Goal: Task Accomplishment & Management: Manage account settings

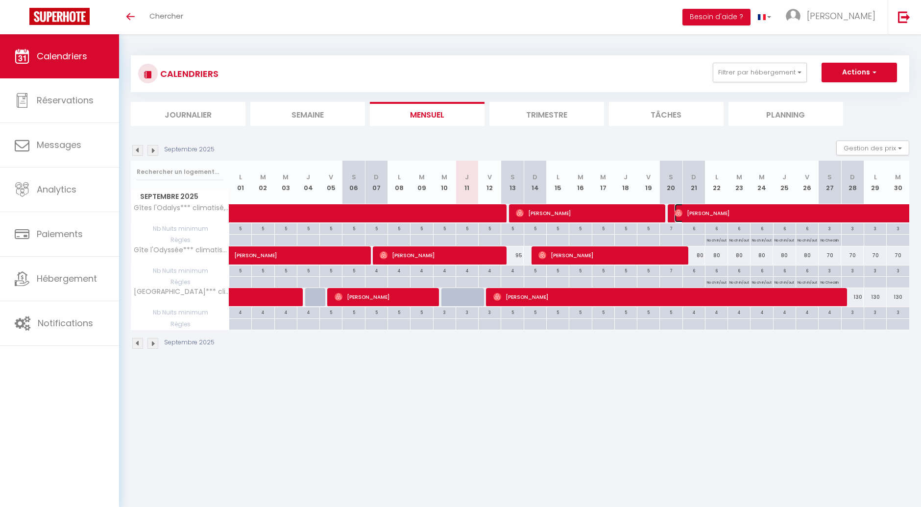
click at [740, 212] on span "[PERSON_NAME]" at bounding box center [831, 213] width 315 height 19
select select "OK"
select select "0"
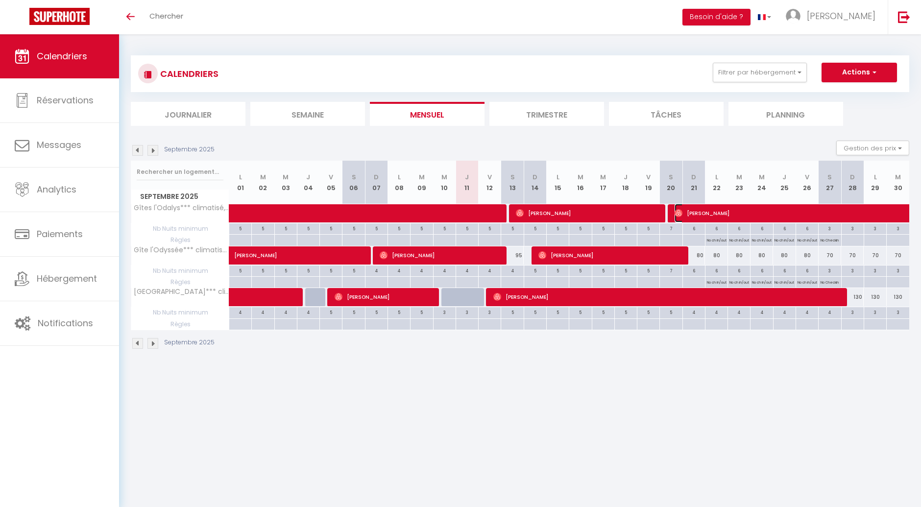
select select "1"
select select
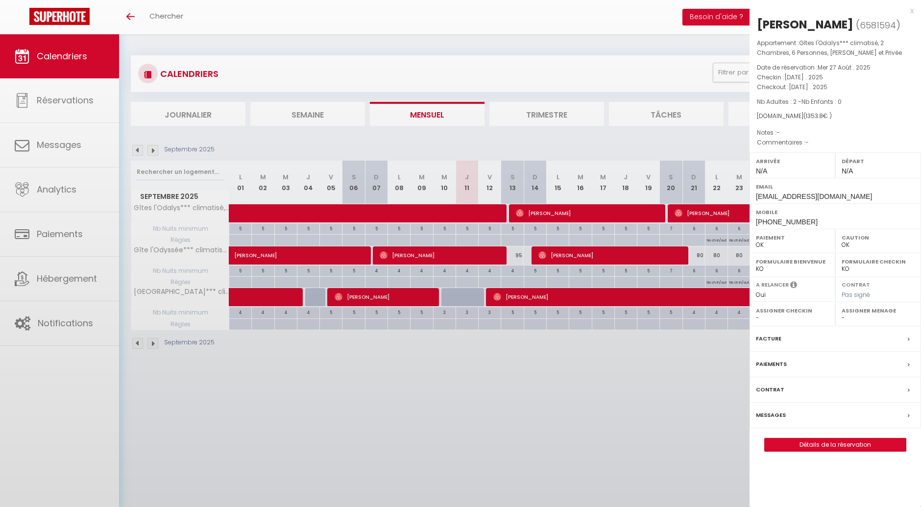
click at [740, 212] on div at bounding box center [460, 253] width 921 height 507
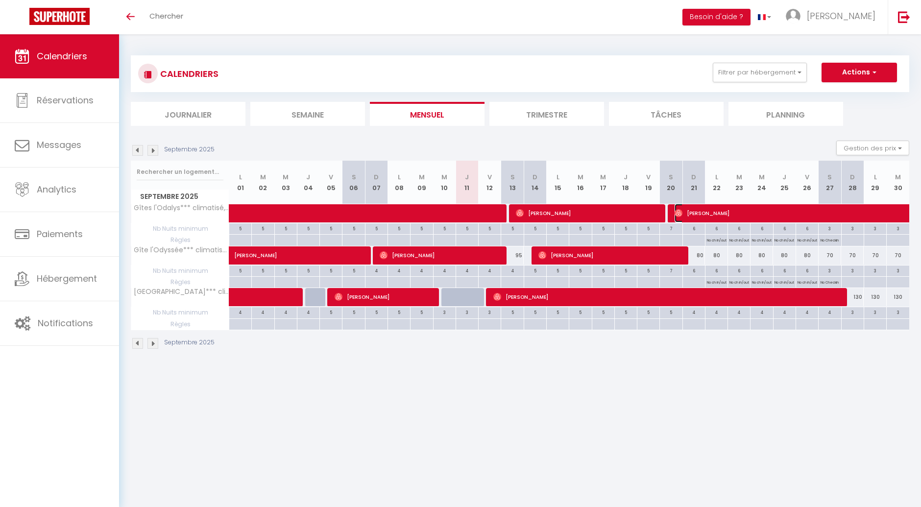
click at [750, 217] on span "[PERSON_NAME]" at bounding box center [831, 213] width 315 height 19
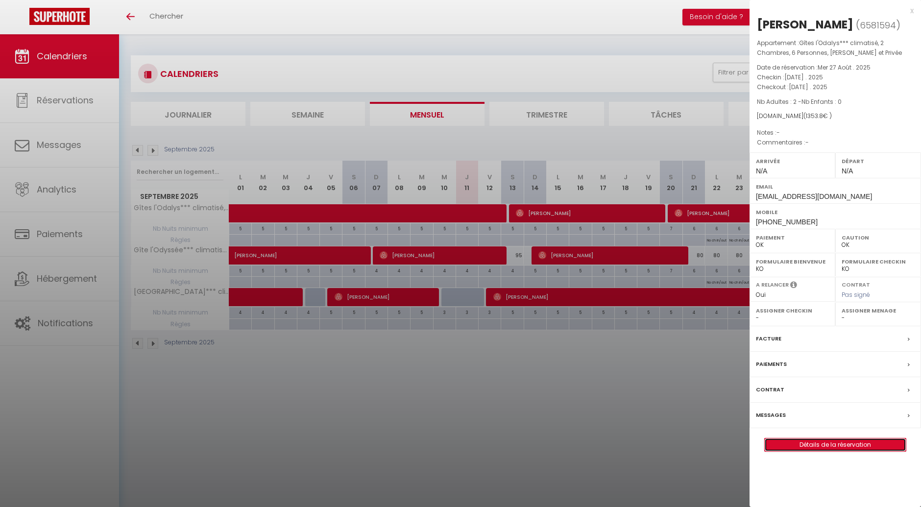
click at [786, 451] on link "Détails de la réservation" at bounding box center [835, 444] width 141 height 13
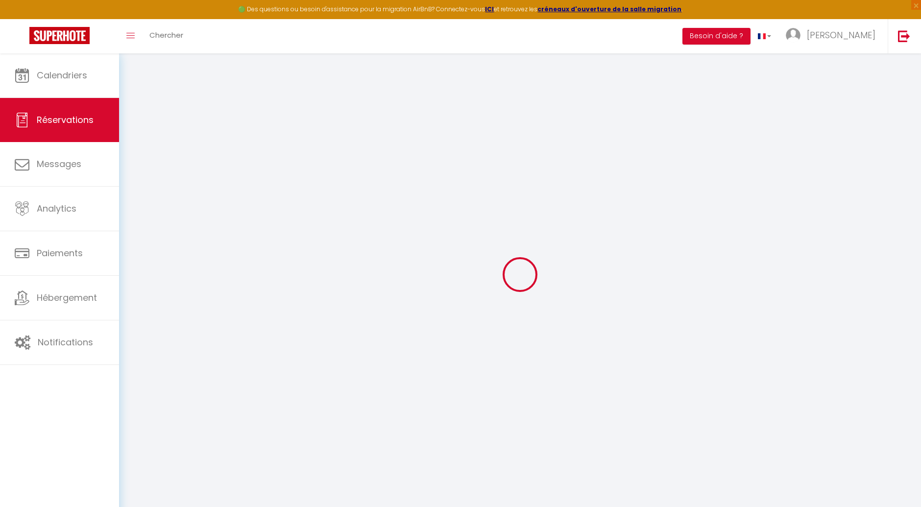
select select
checkbox input "false"
select select
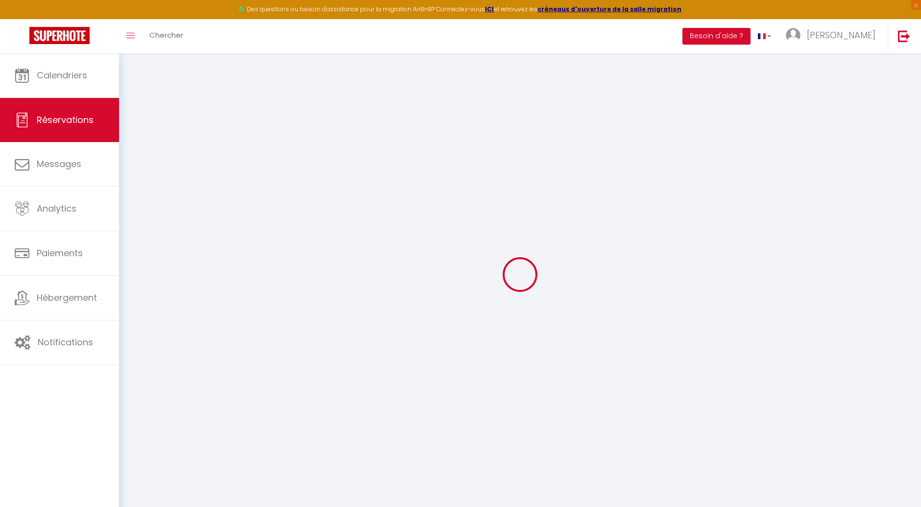
select select
checkbox input "false"
select select
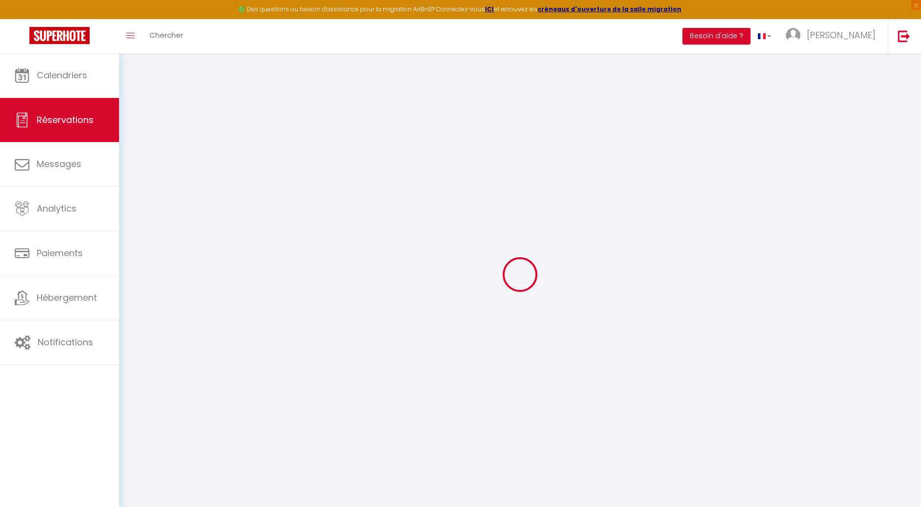
select select
checkbox input "false"
select select
type input "30.8"
select select
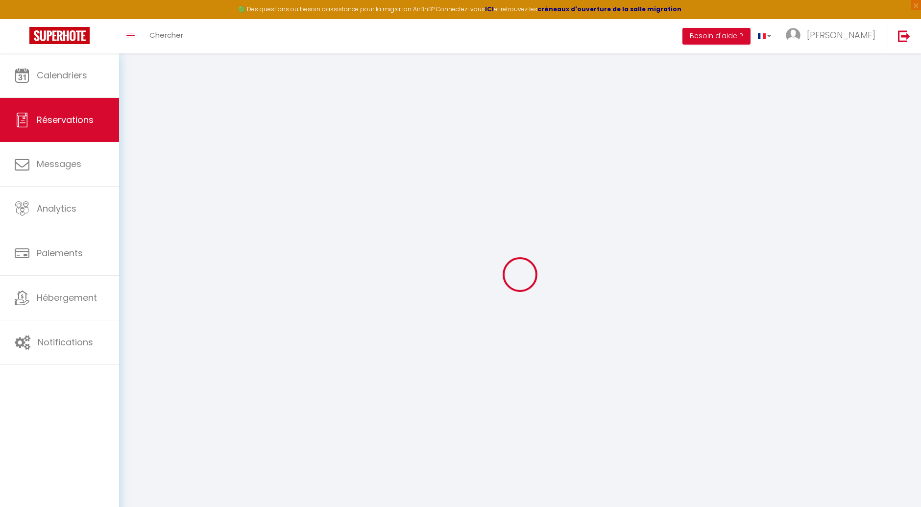
select select
checkbox input "false"
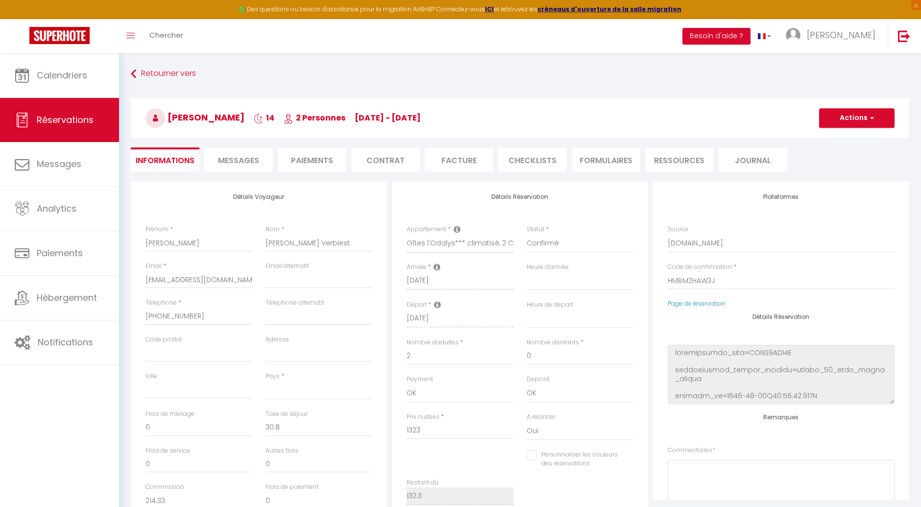
select select
checkbox input "false"
select select
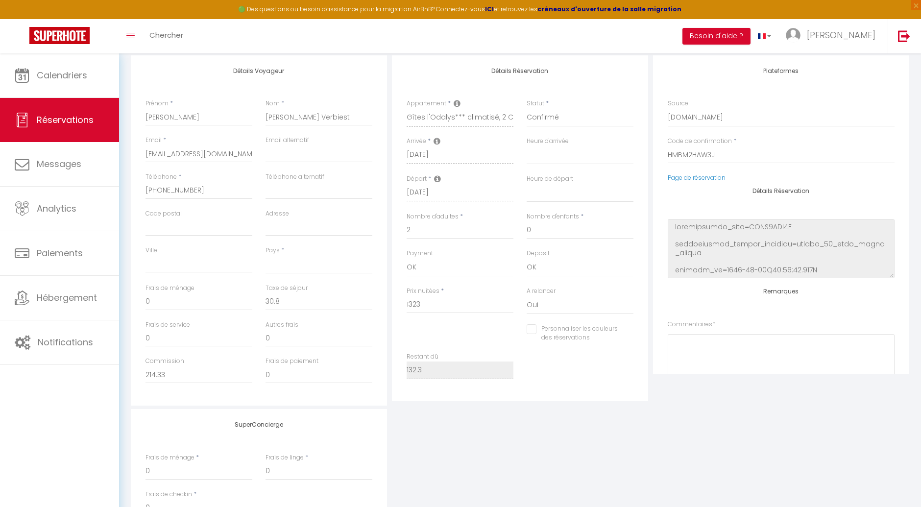
scroll to position [54, 0]
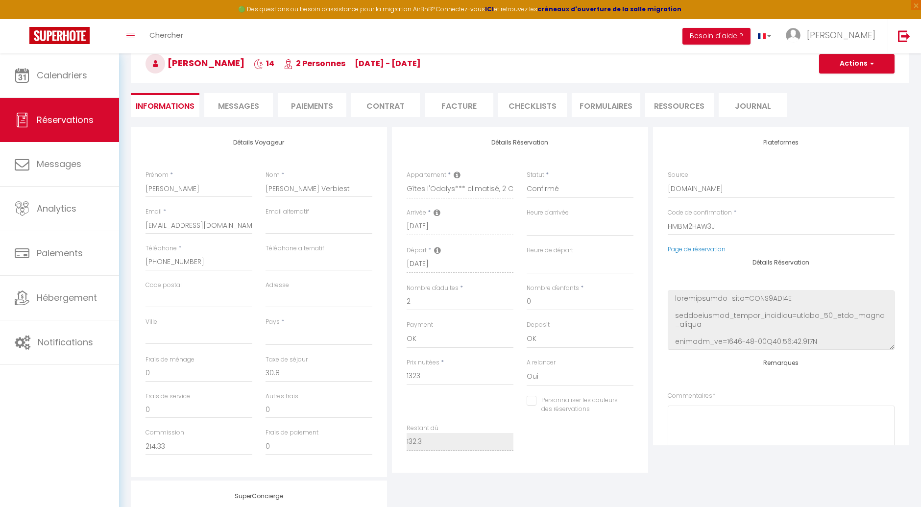
click at [326, 103] on li "Paiements" at bounding box center [312, 105] width 69 height 24
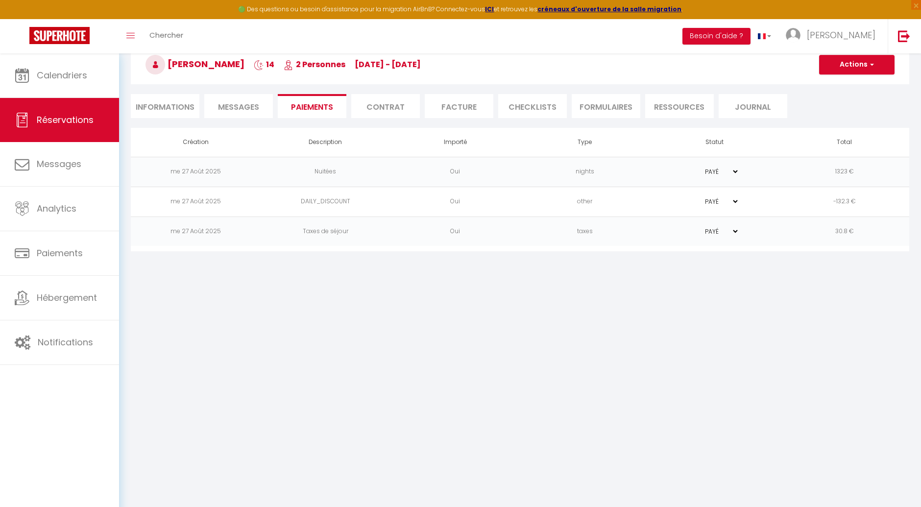
scroll to position [53, 0]
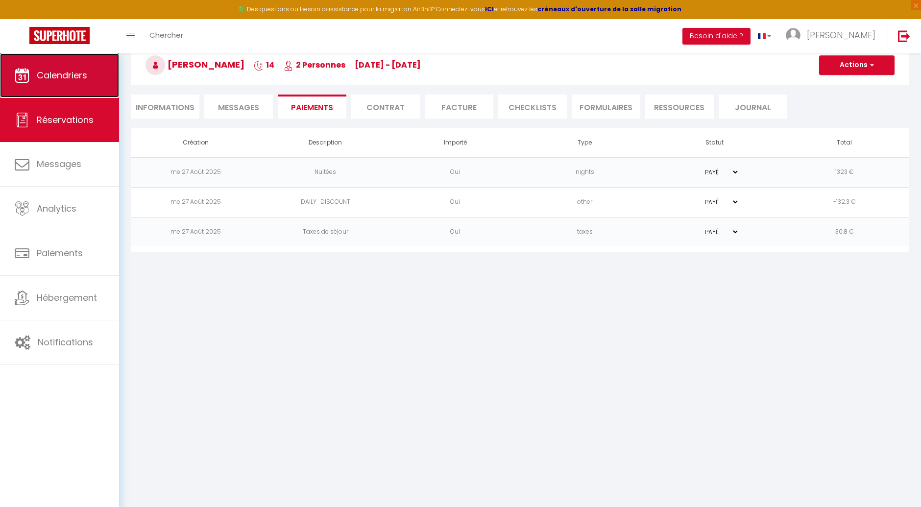
click at [87, 77] on span "Calendriers" at bounding box center [62, 75] width 50 height 12
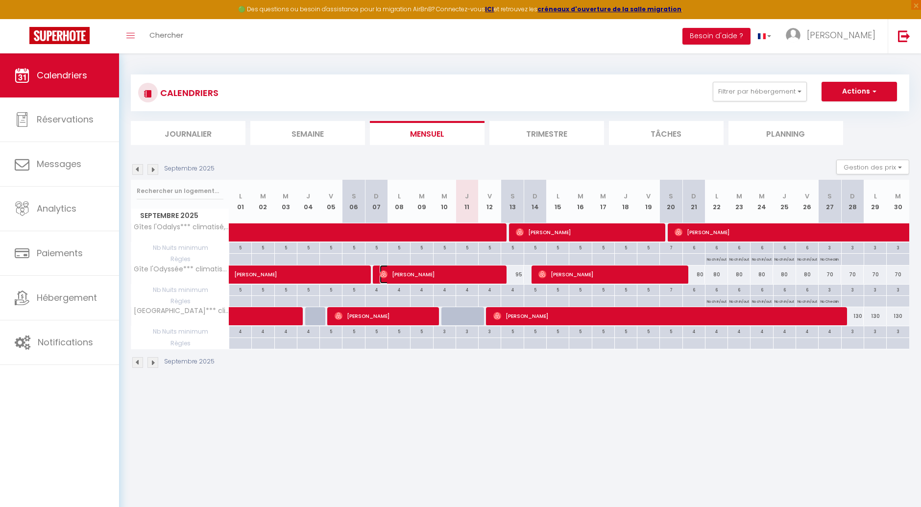
click at [473, 279] on span "[PERSON_NAME]" at bounding box center [440, 274] width 120 height 19
select select "OK"
select select "0"
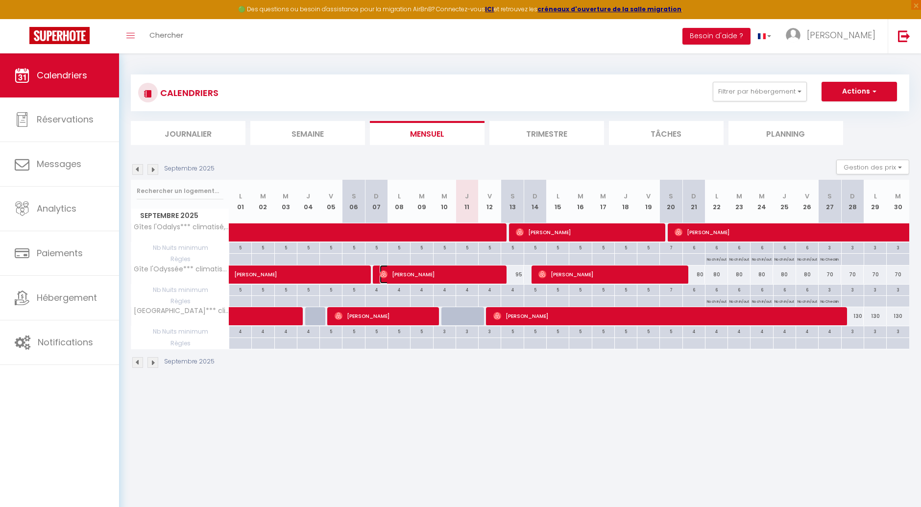
select select "1"
select select
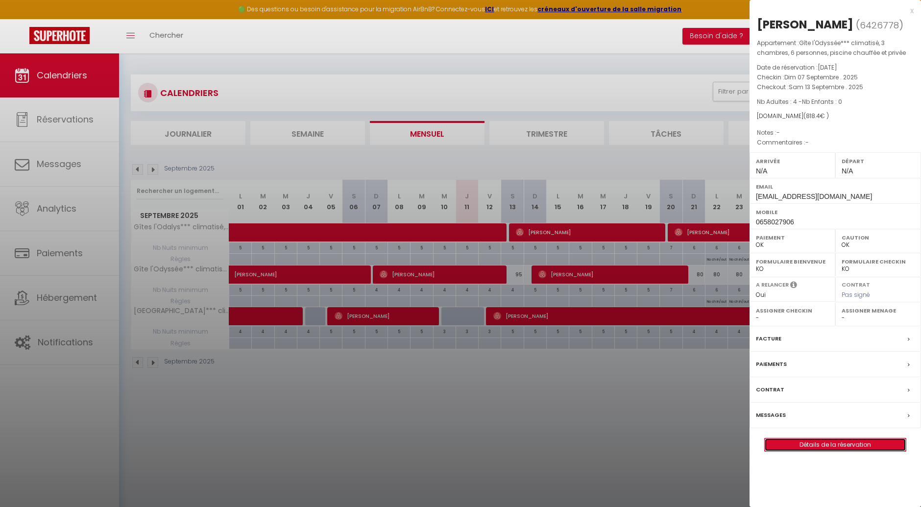
click at [796, 451] on link "Détails de la réservation" at bounding box center [835, 444] width 141 height 13
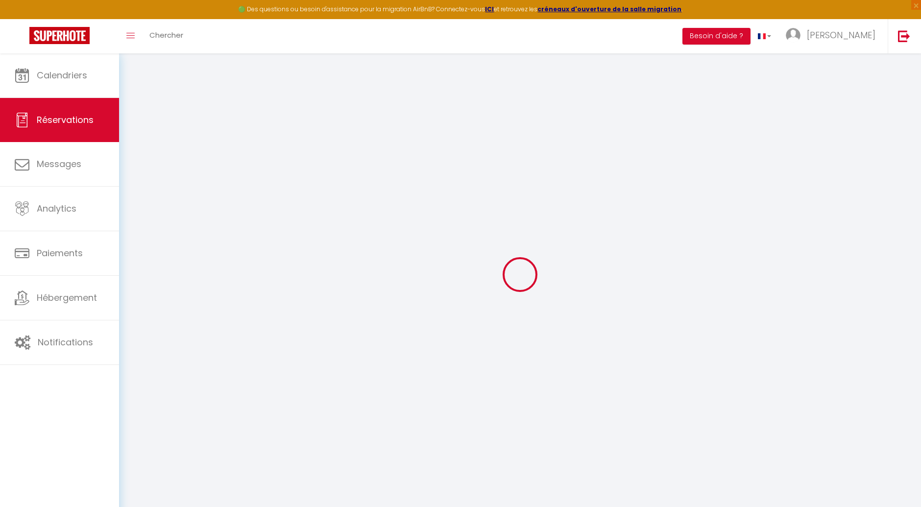
type input "Virginie"
type input "Le Huu Phuong"
type input "qy6twlkbvf1xs9bbvuwznsjttmqw@reply.superhote.com"
type input "virginielhp@gmail.com"
type input "0658027906"
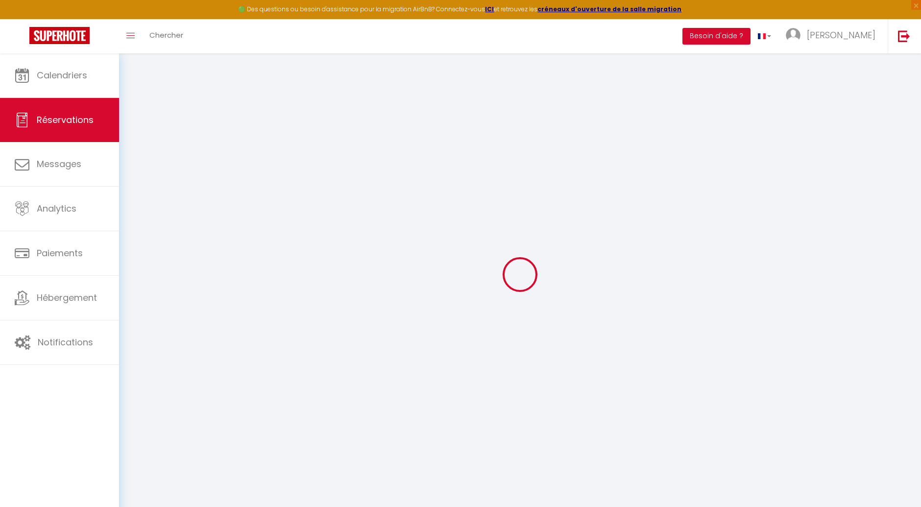
select select "FR"
type input "147.96"
select select "25866"
select select "1"
select select
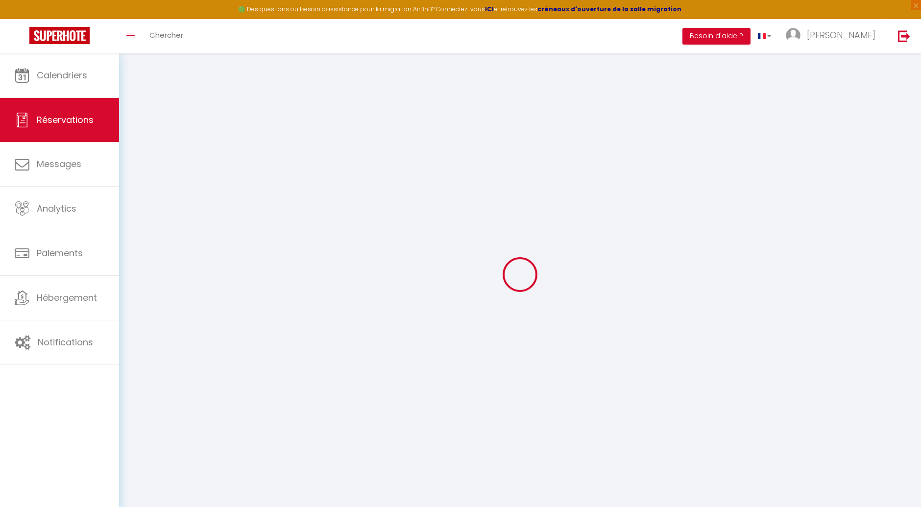
select select
type input "4"
select select "12"
select select
type input "792"
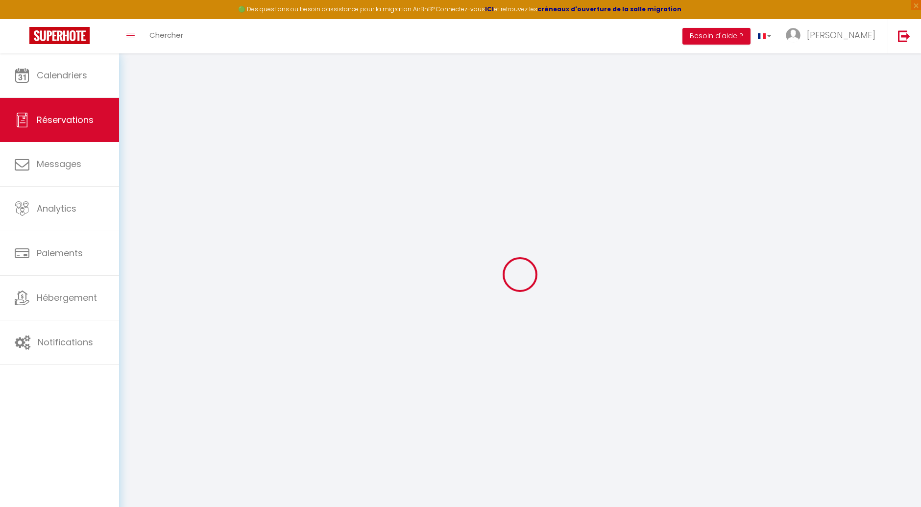
checkbox input "false"
type input "0"
select select "1"
type input "0"
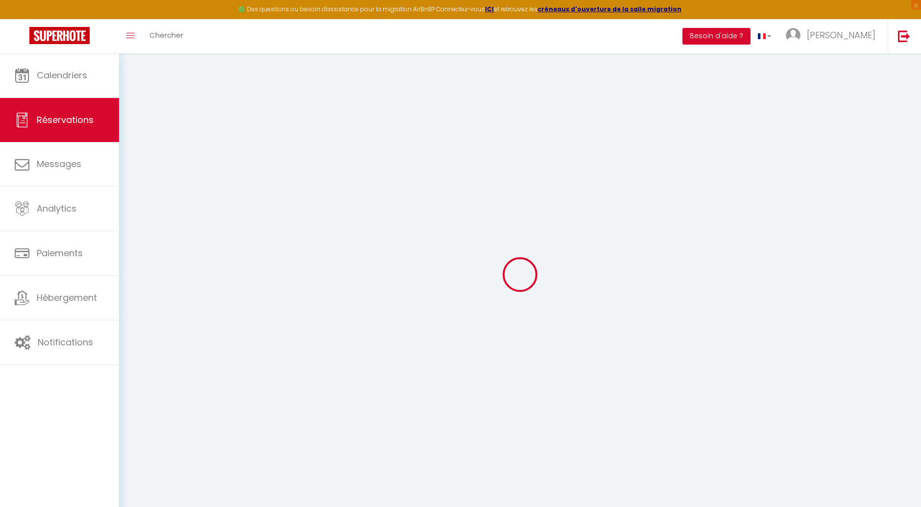
type input "0"
select select
select select "15"
checkbox input "false"
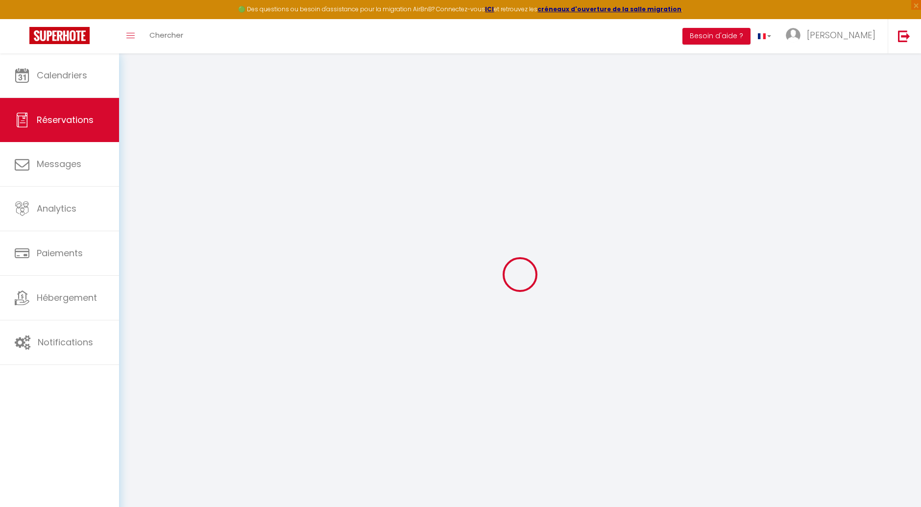
select select
checkbox input "false"
select select
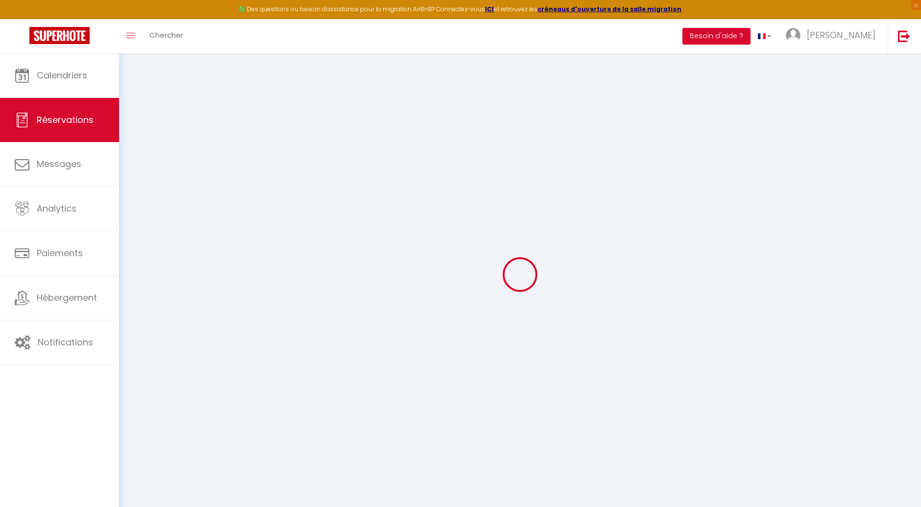
checkbox input "false"
select select
checkbox input "false"
type input "26.4"
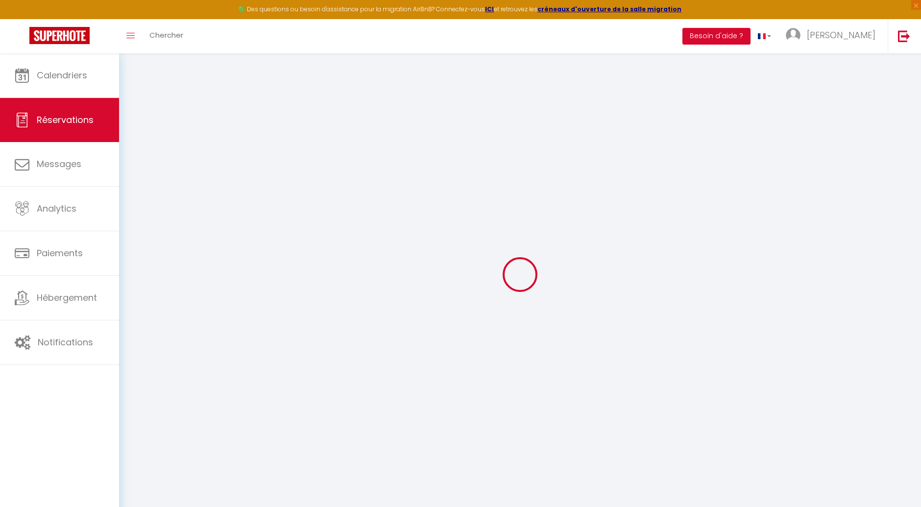
select select
checkbox input "false"
select select
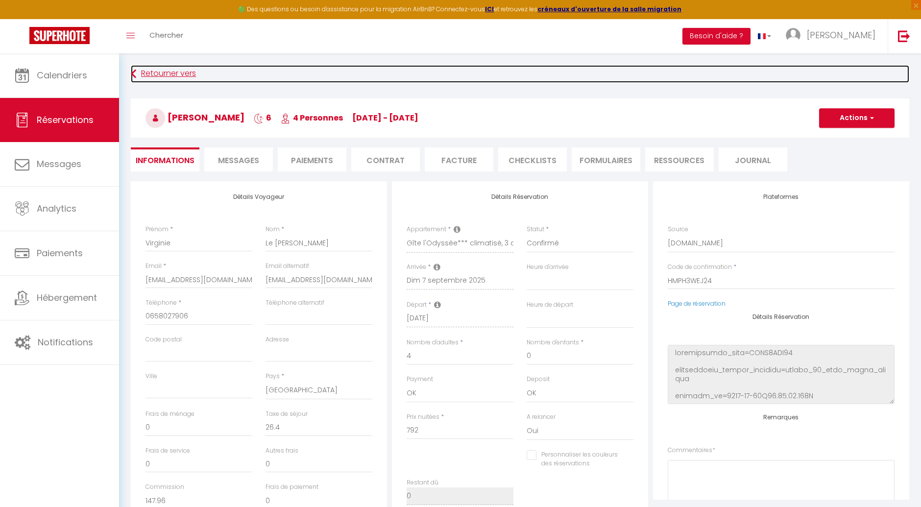
click at [157, 66] on link "Retourner vers" at bounding box center [520, 74] width 778 height 18
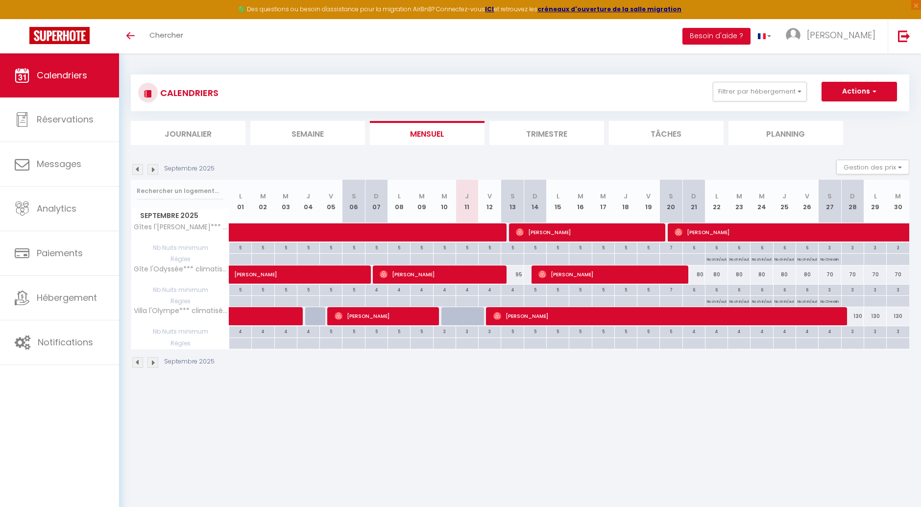
click at [157, 170] on img at bounding box center [152, 169] width 11 height 11
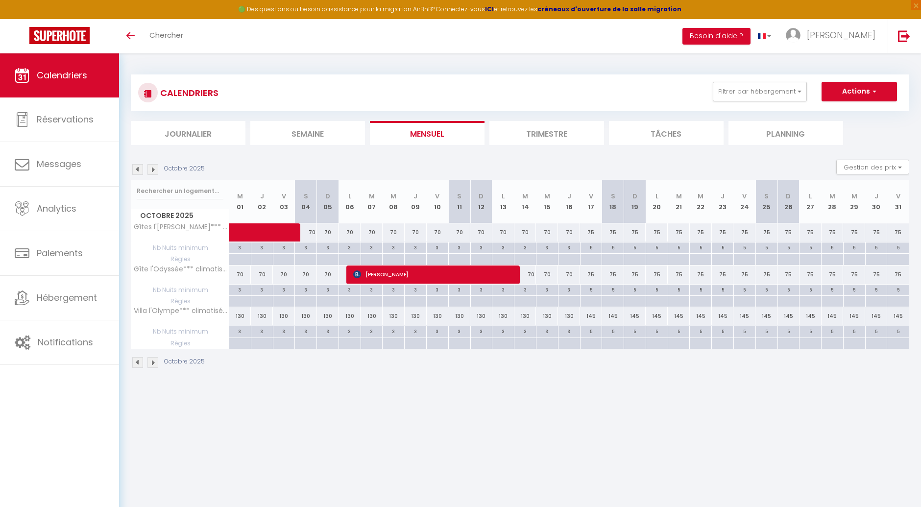
click at [137, 167] on img at bounding box center [137, 169] width 11 height 11
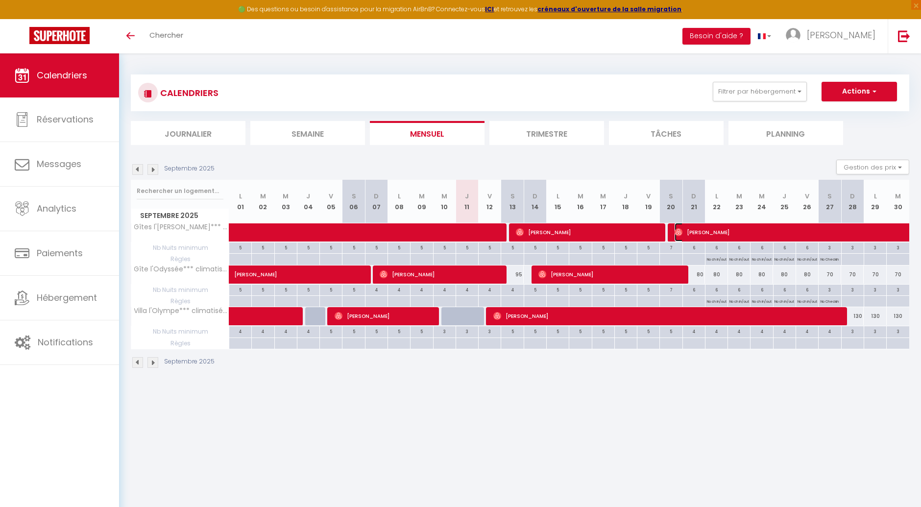
click at [716, 234] on span "[PERSON_NAME]" at bounding box center [831, 232] width 315 height 19
select select "OK"
select select "0"
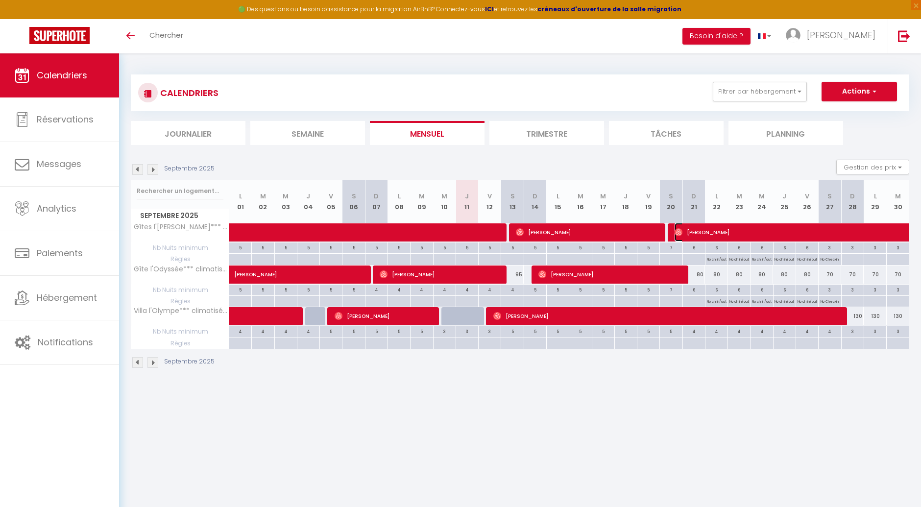
select select "1"
select select
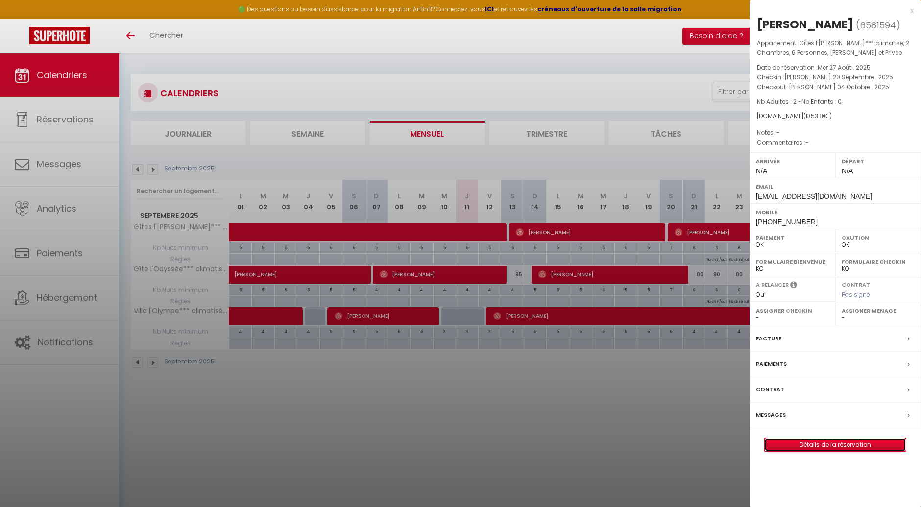
click at [794, 451] on link "Détails de la réservation" at bounding box center [835, 444] width 141 height 13
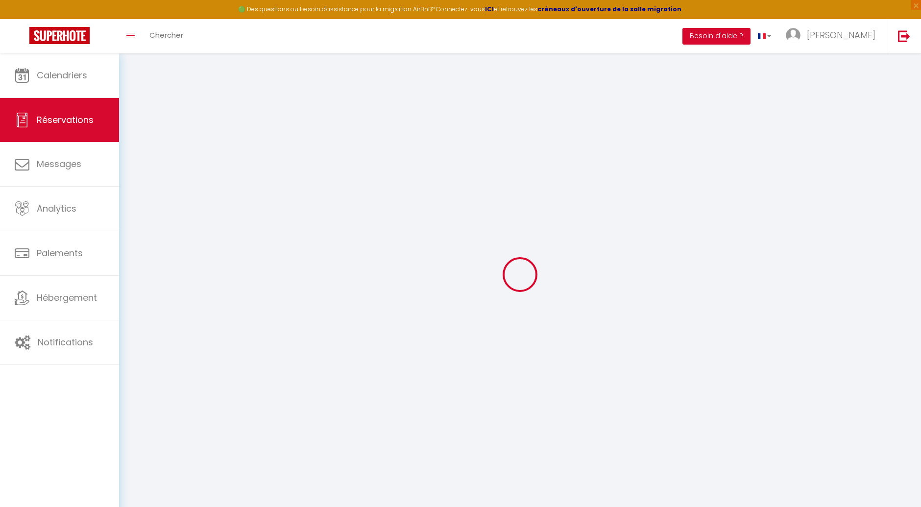
select select
select select "15"
checkbox input "false"
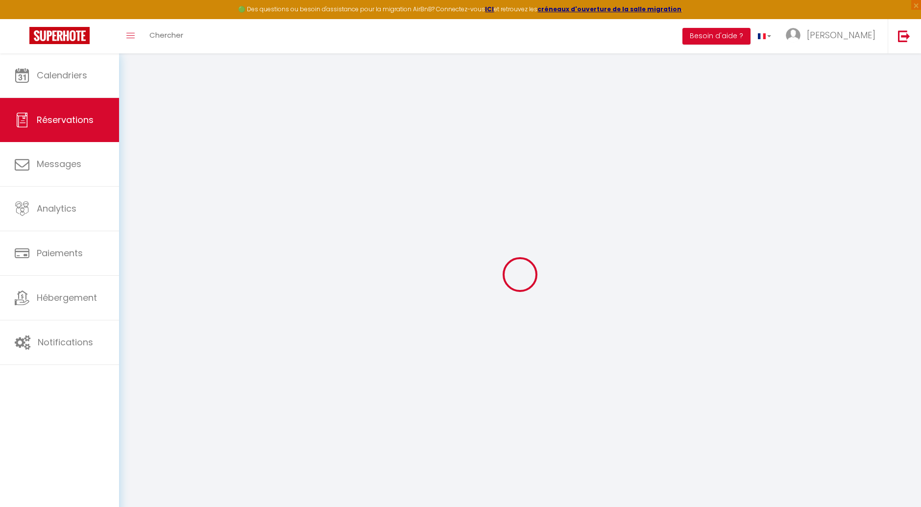
select select
checkbox input "false"
select select
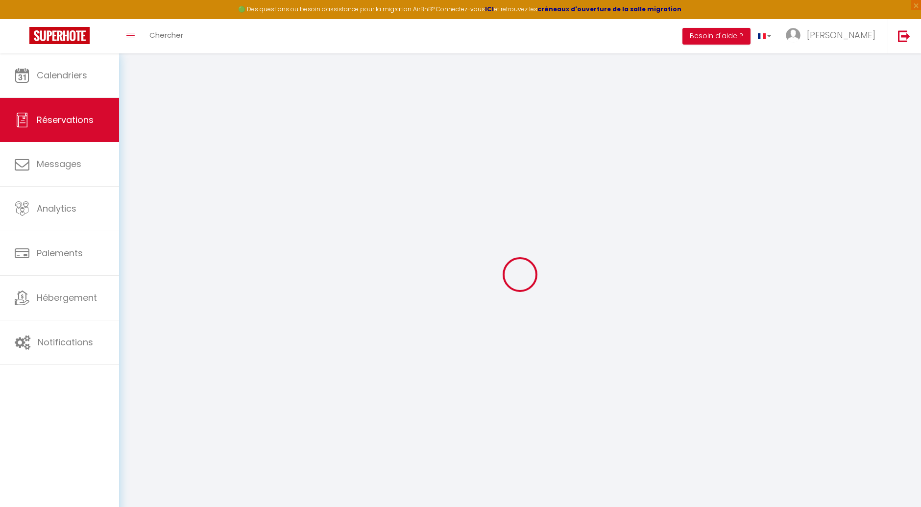
select select
checkbox input "false"
select select
type input "30.8"
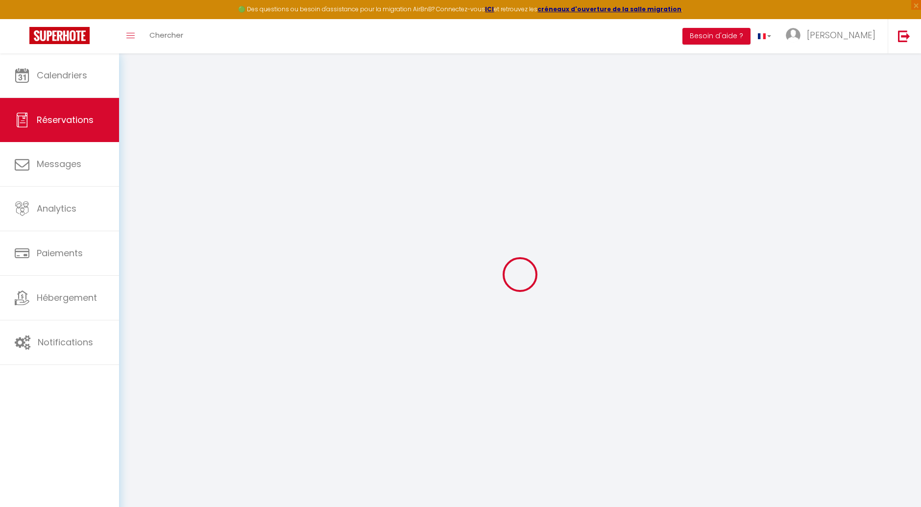
select select
checkbox input "false"
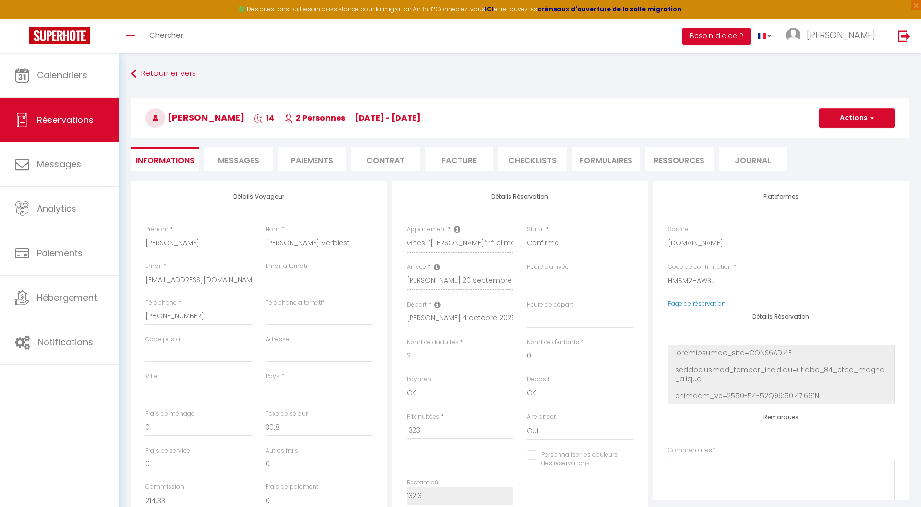
select select
checkbox input "false"
select select
click at [236, 161] on span "Messages" at bounding box center [238, 160] width 41 height 11
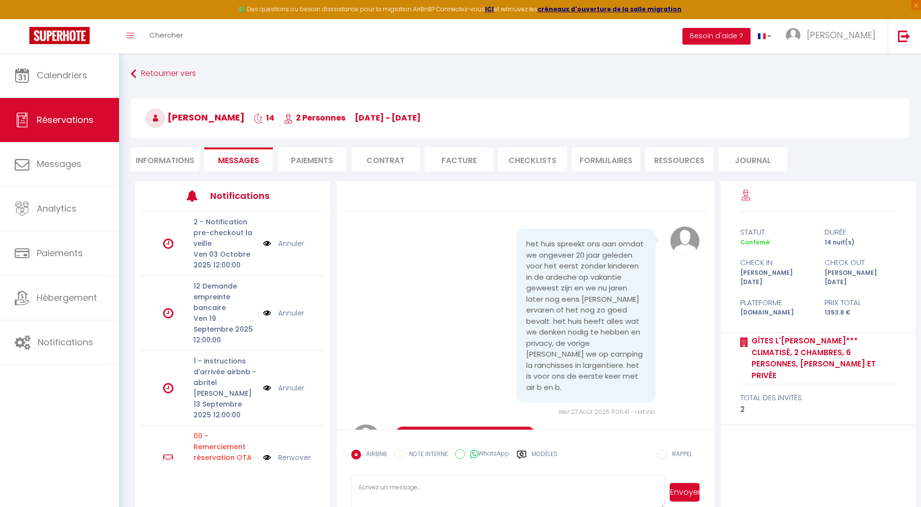
click at [165, 164] on li "Informations" at bounding box center [165, 159] width 69 height 24
select select
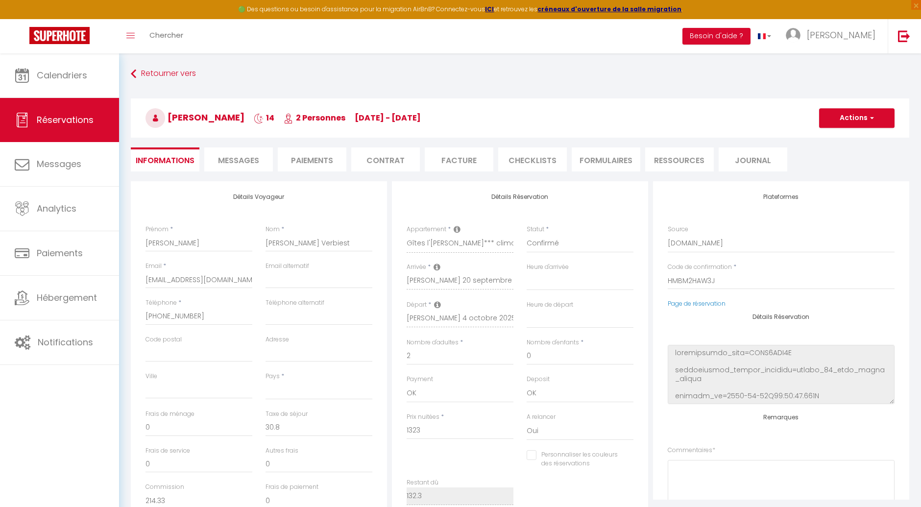
click at [322, 163] on li "Paiements" at bounding box center [312, 159] width 69 height 24
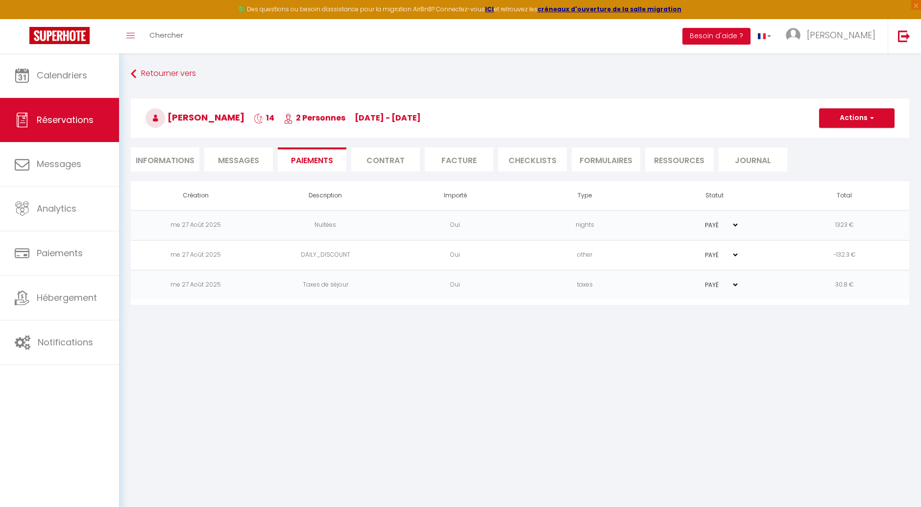
select select
click at [167, 162] on li "Informations" at bounding box center [165, 159] width 69 height 24
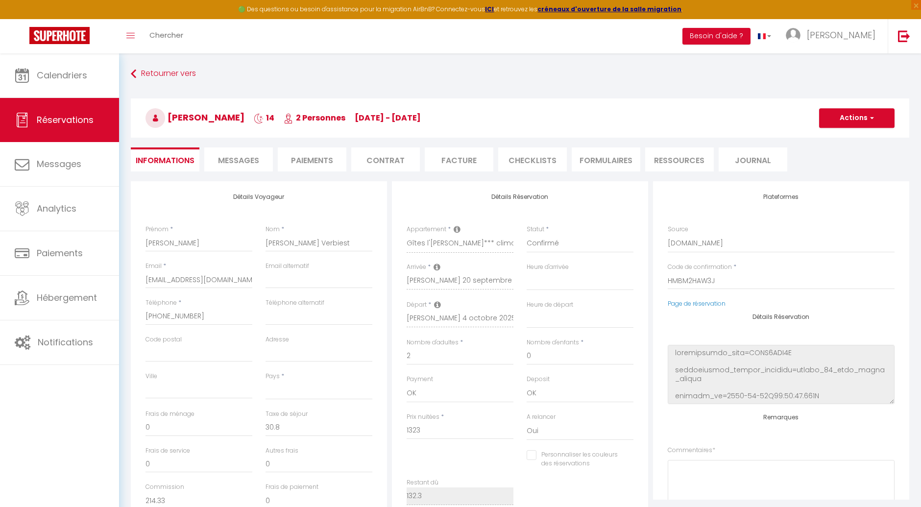
select select
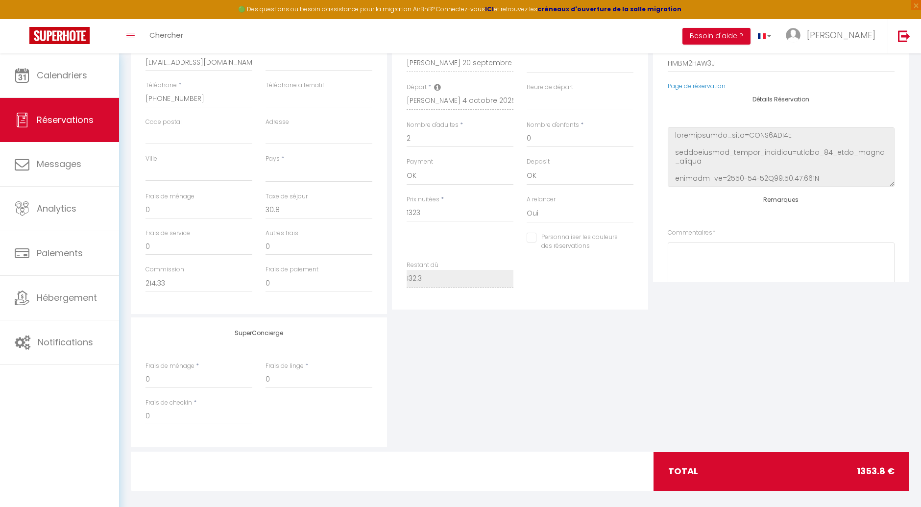
scroll to position [163, 0]
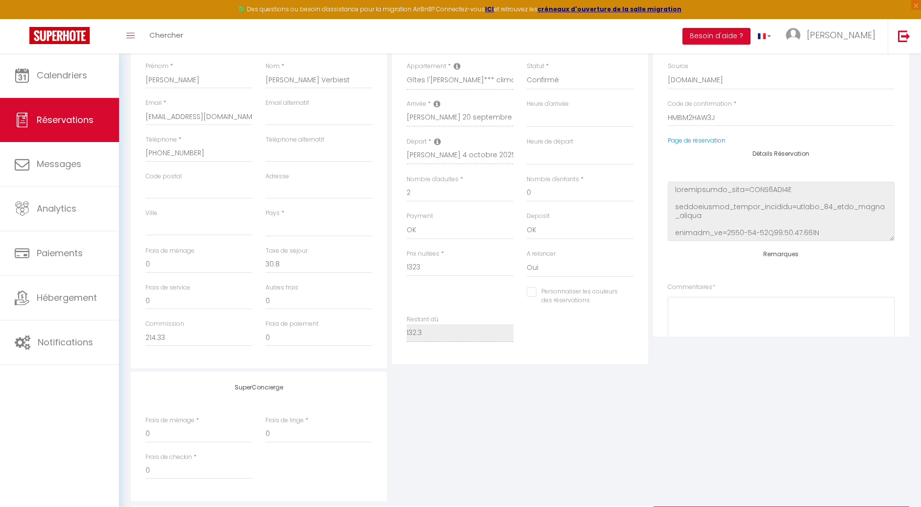
select select
checkbox input "false"
select select
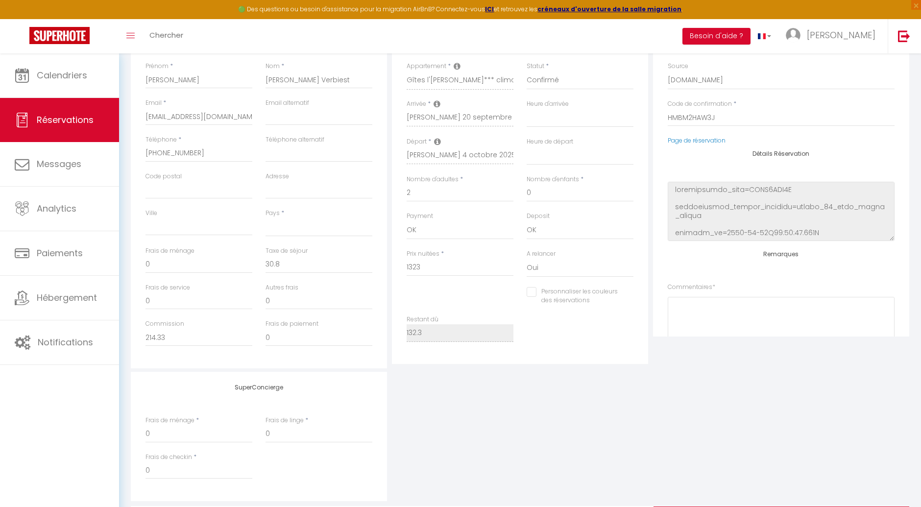
select select
checkbox input "false"
select select
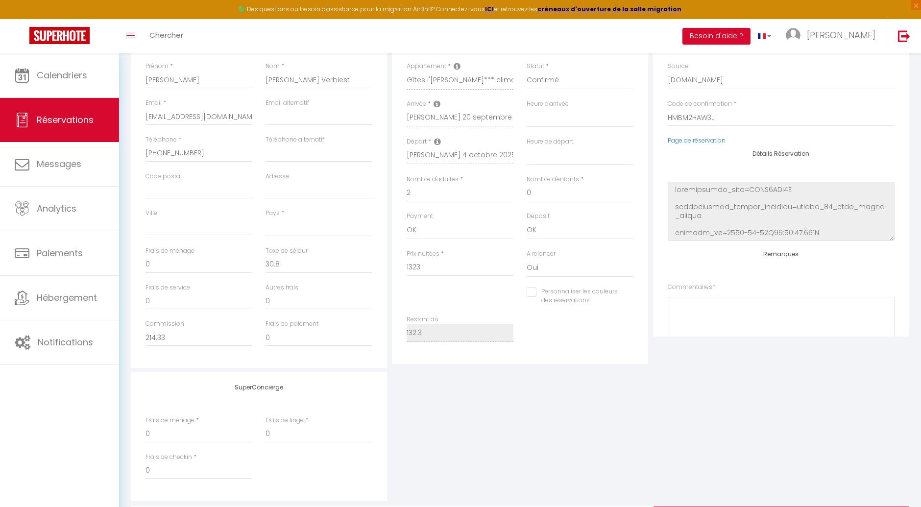
select select
checkbox input "false"
select select
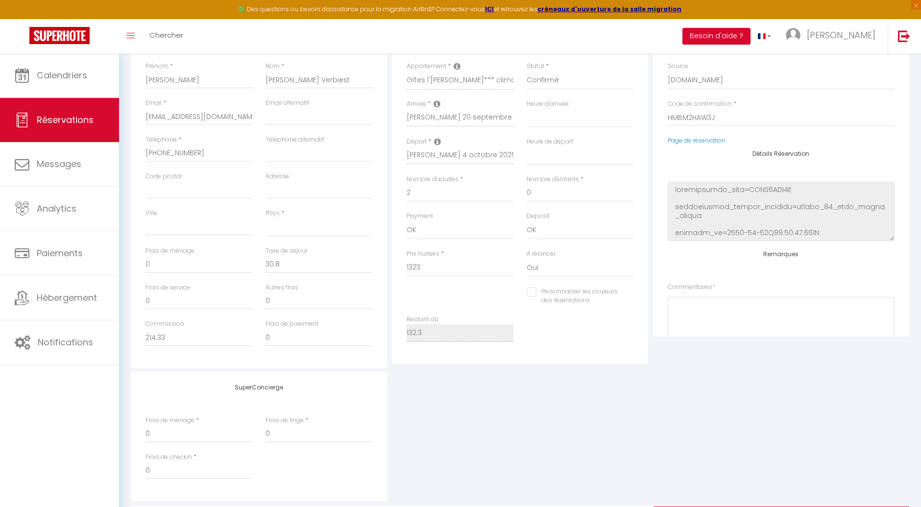
checkbox input "false"
select select
checkbox input "false"
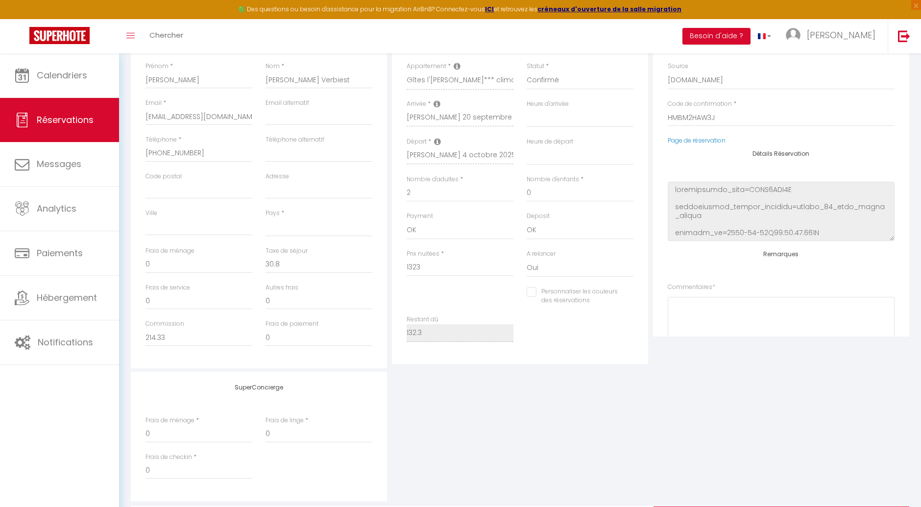
select select
checkbox input "false"
select select
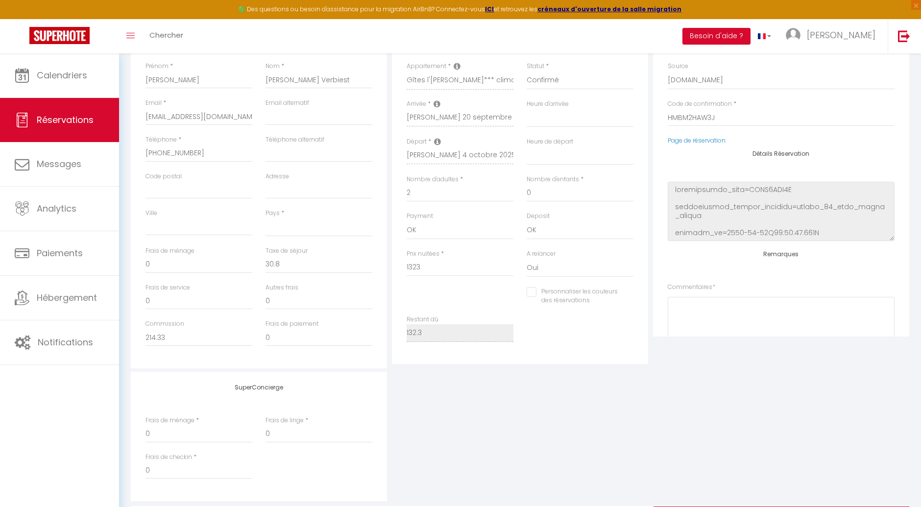
select select
checkbox input "false"
select select
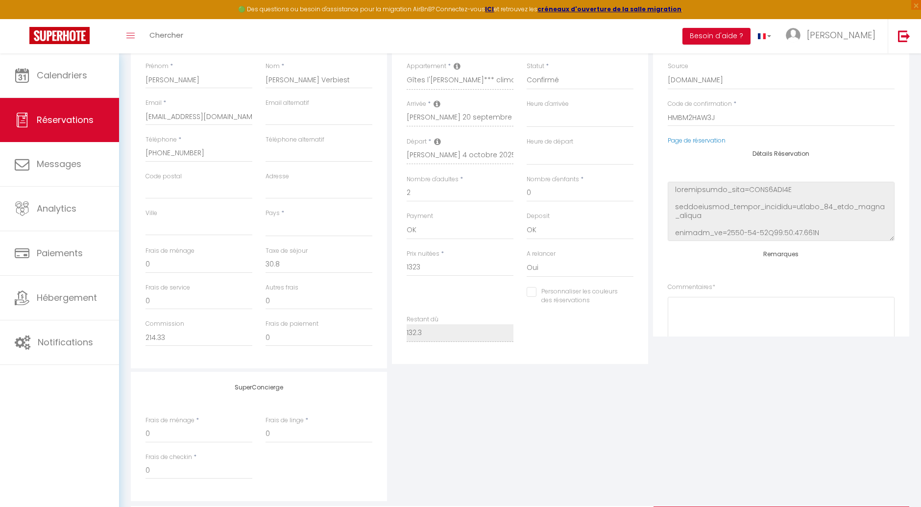
select select
checkbox input "false"
select select
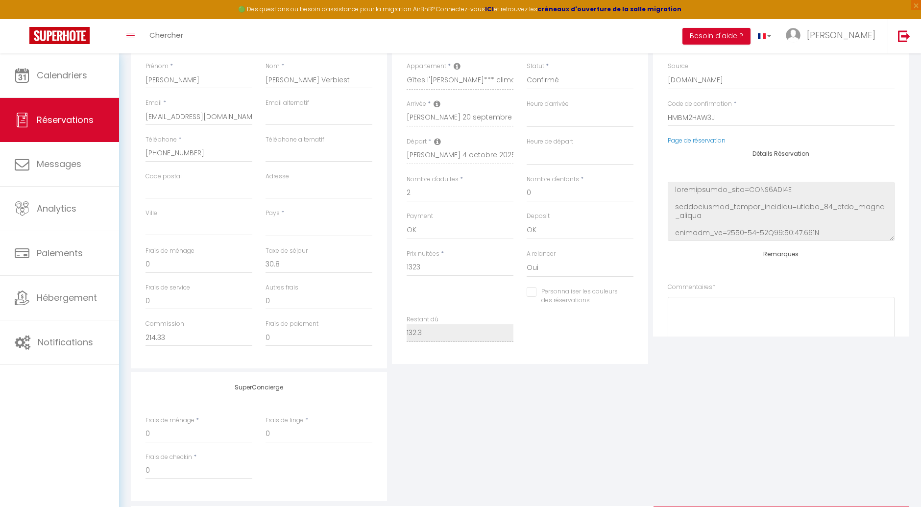
checkbox input "false"
select select
checkbox input "false"
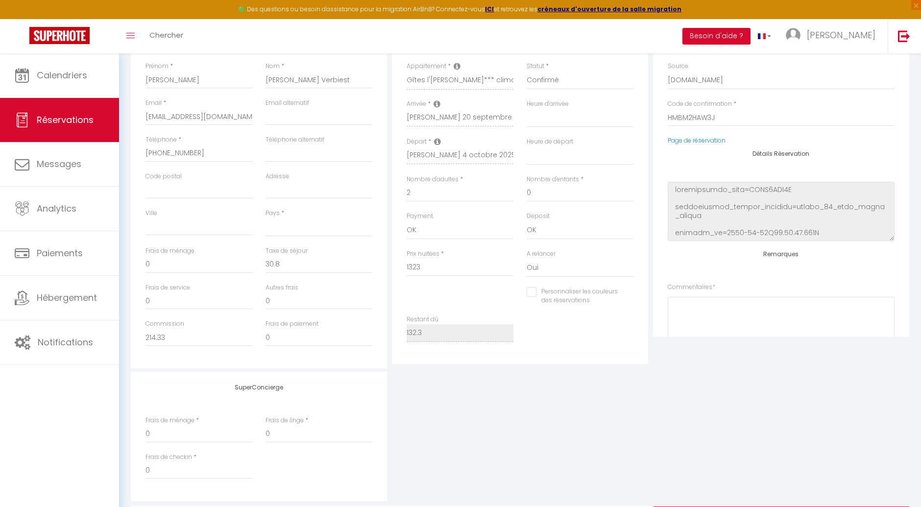
select select
checkbox input "false"
select select
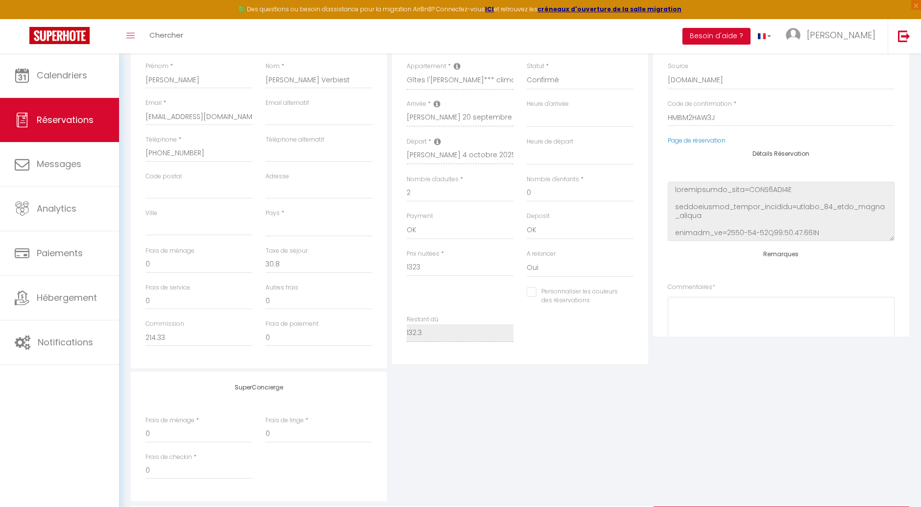
select select
checkbox input "false"
select select
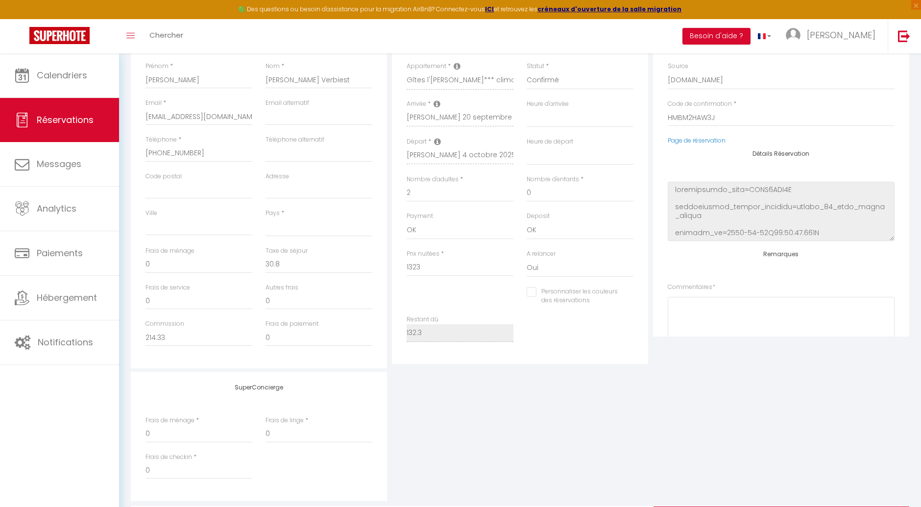
select select
checkbox input "false"
select select
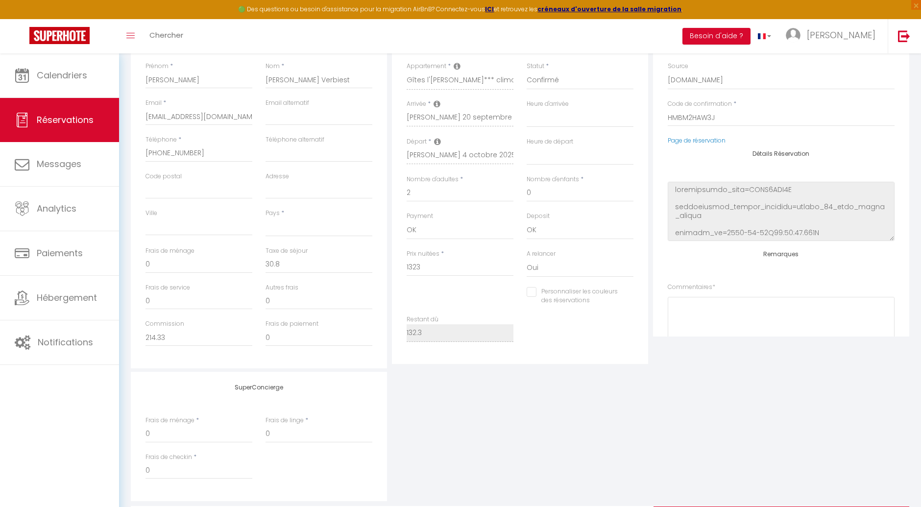
checkbox input "false"
select select
checkbox input "false"
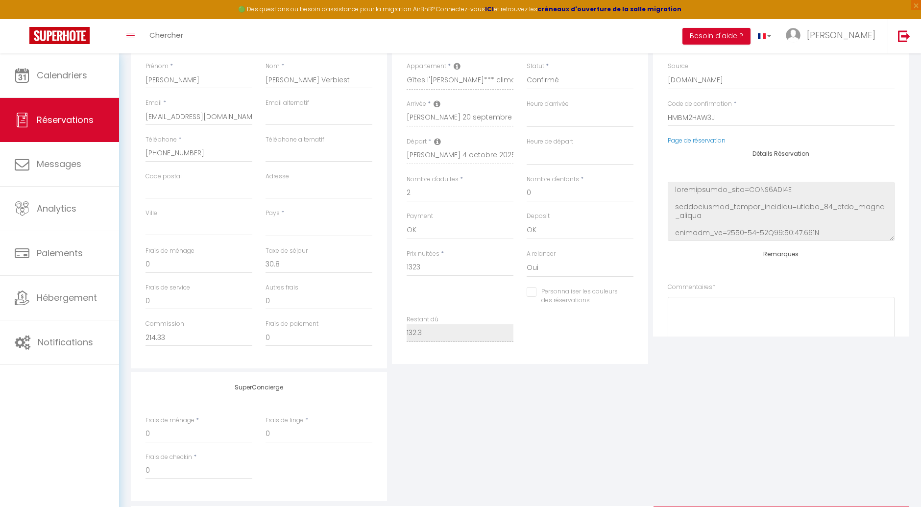
select select
checkbox input "false"
select select
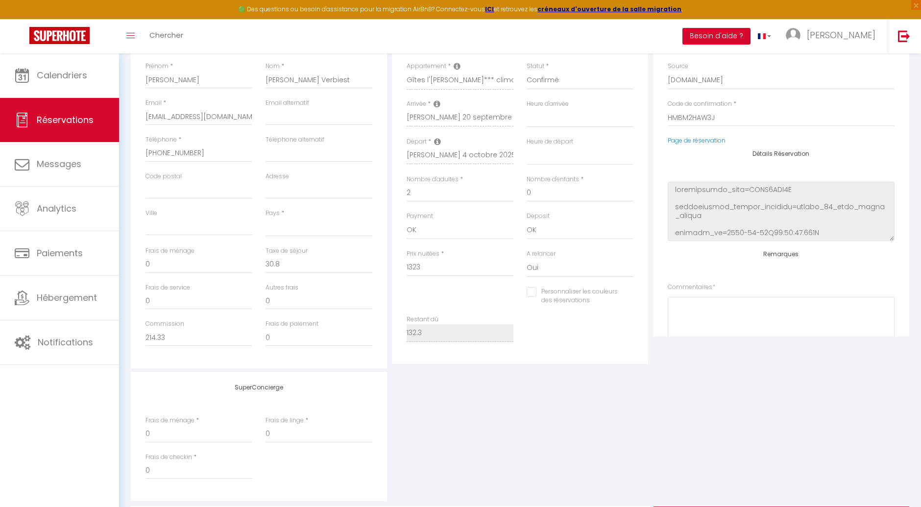
select select
checkbox input "false"
select select
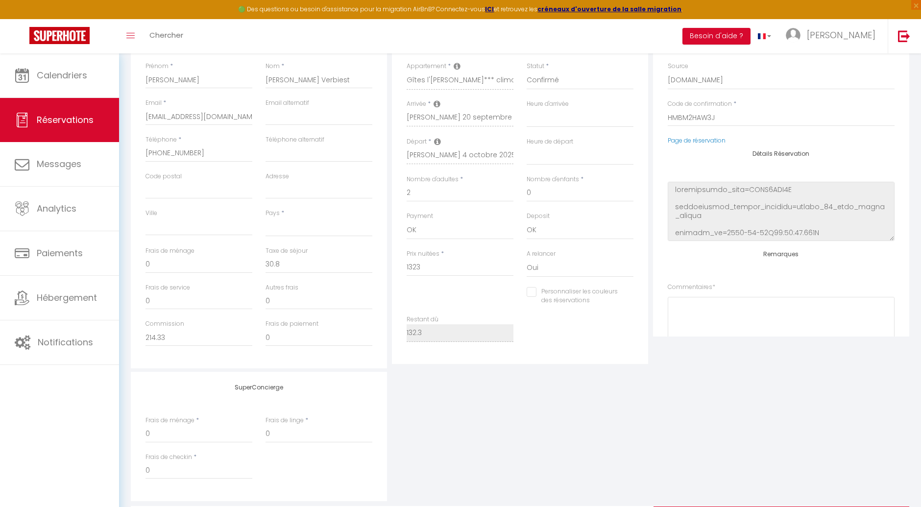
select select
checkbox input "false"
select select
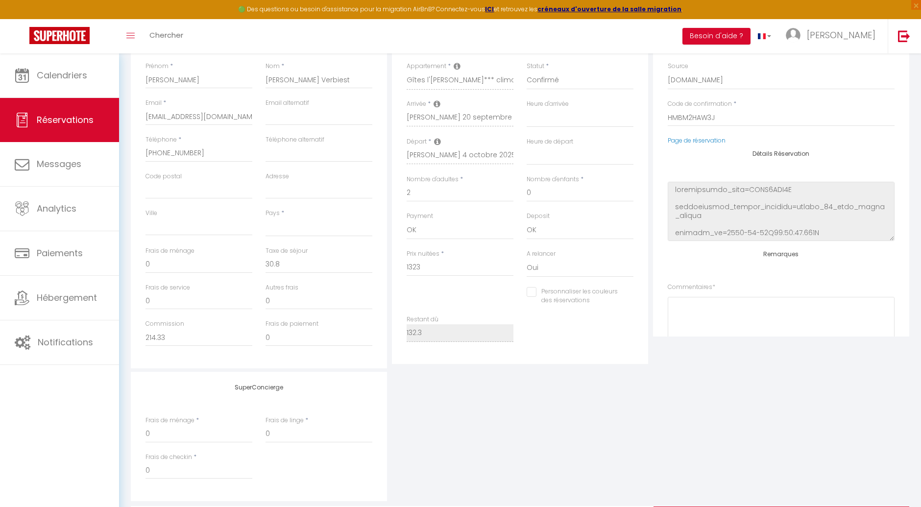
checkbox input "false"
select select
checkbox input "false"
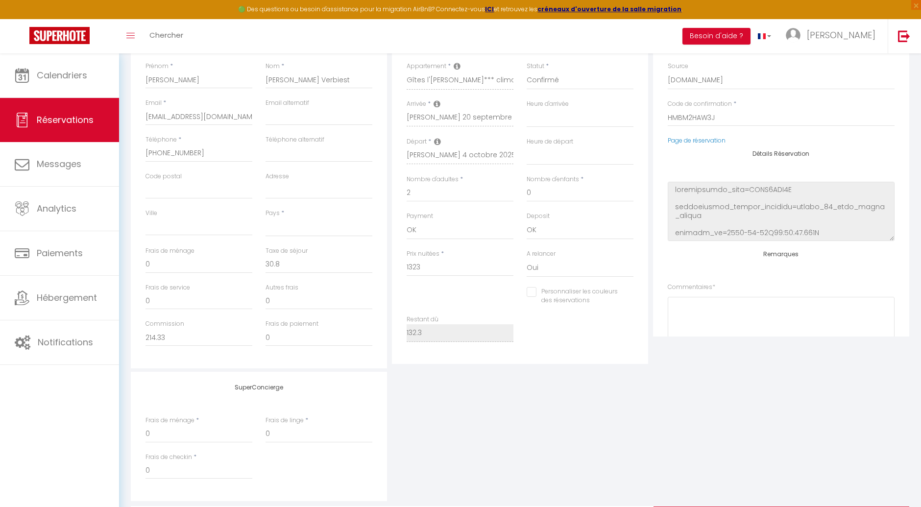
select select
checkbox input "false"
select select
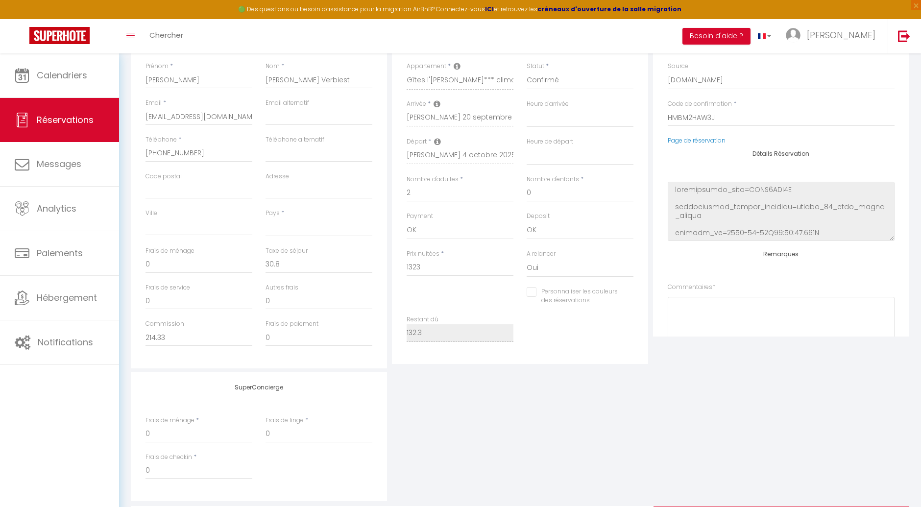
select select
checkbox input "false"
select select
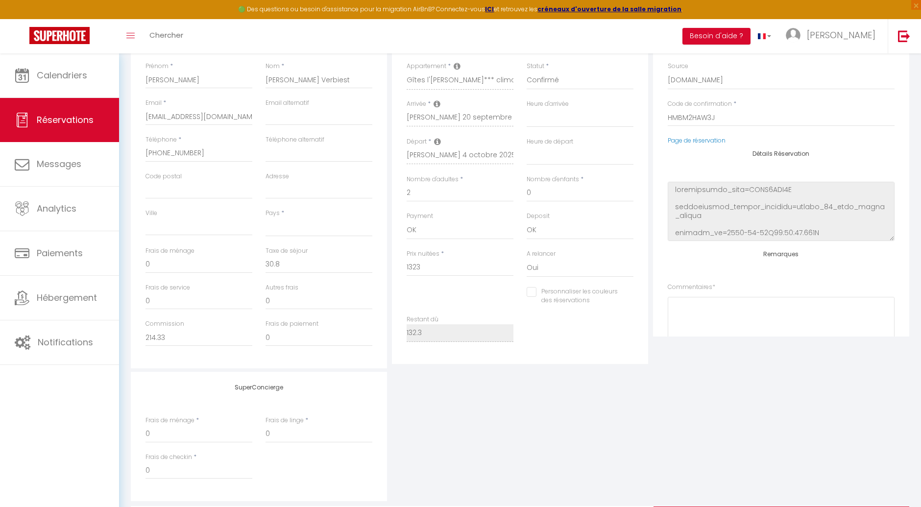
select select
checkbox input "false"
select select
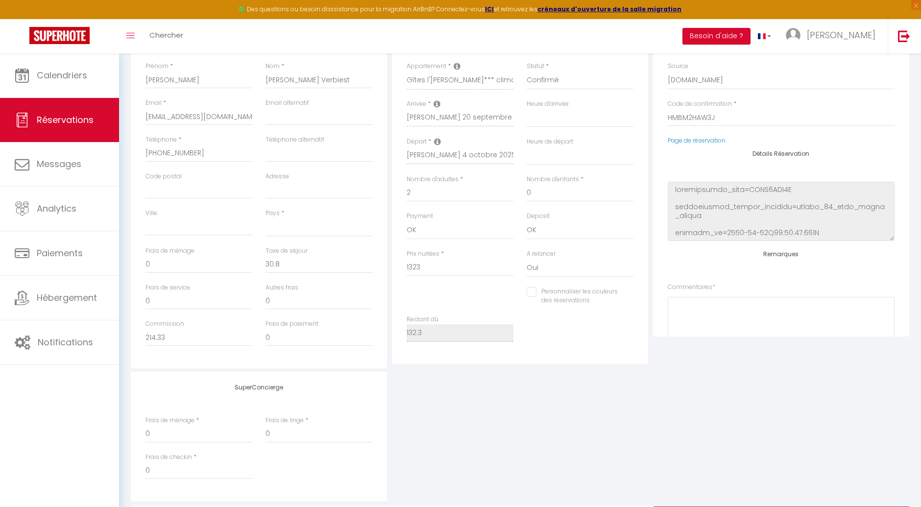
checkbox input "false"
